Goal: Navigation & Orientation: Find specific page/section

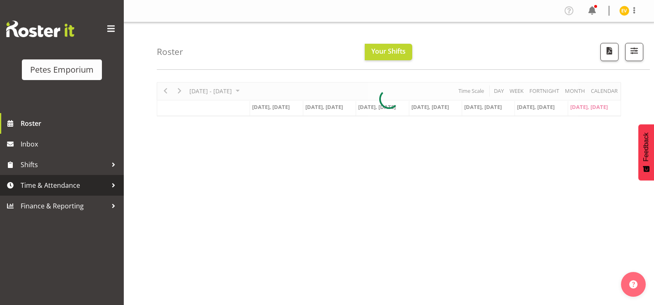
click at [108, 181] on div at bounding box center [113, 185] width 12 height 12
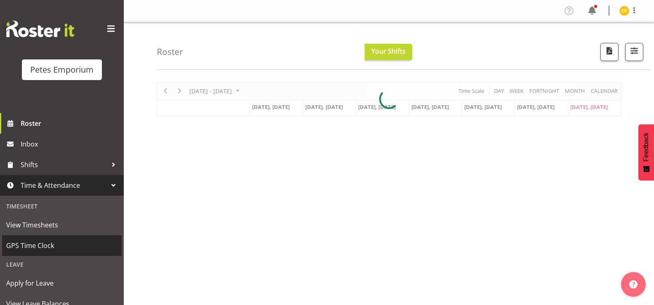
click at [82, 243] on span "GPS Time Clock" at bounding box center [61, 245] width 111 height 12
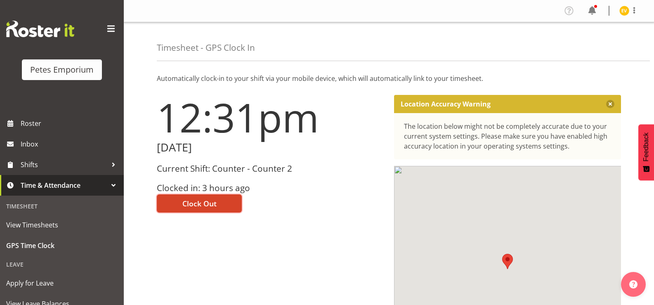
click at [205, 203] on span "Clock Out" at bounding box center [199, 203] width 34 height 11
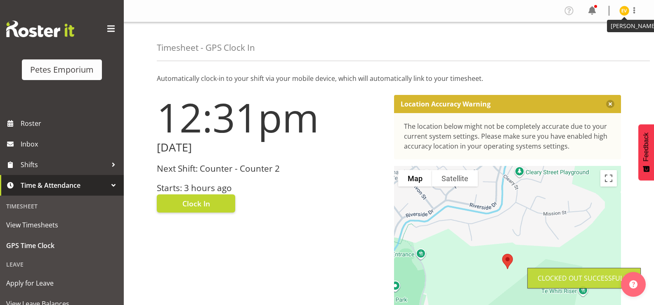
click at [621, 7] on img at bounding box center [625, 11] width 10 height 10
click at [611, 40] on link "Log Out" at bounding box center [599, 43] width 79 height 15
